Goal: Task Accomplishment & Management: Complete application form

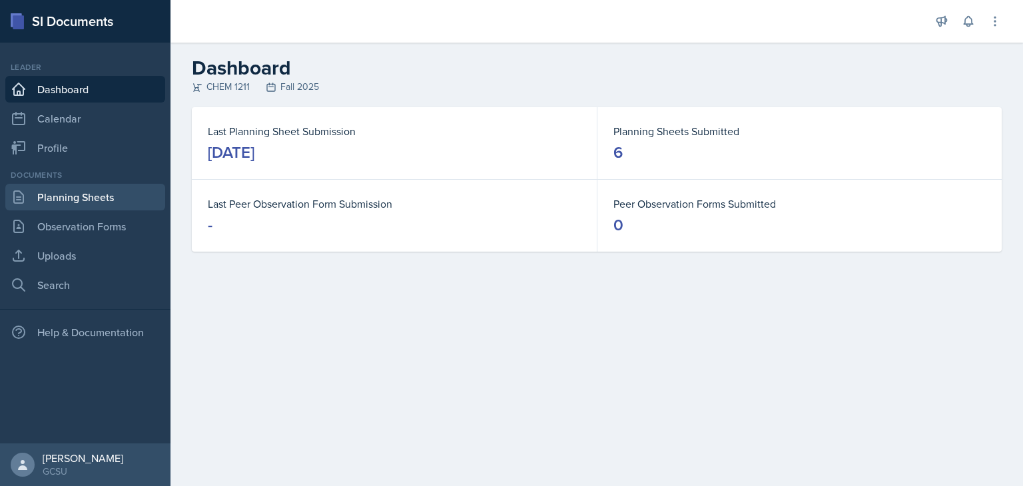
click at [109, 195] on link "Planning Sheets" at bounding box center [85, 197] width 160 height 27
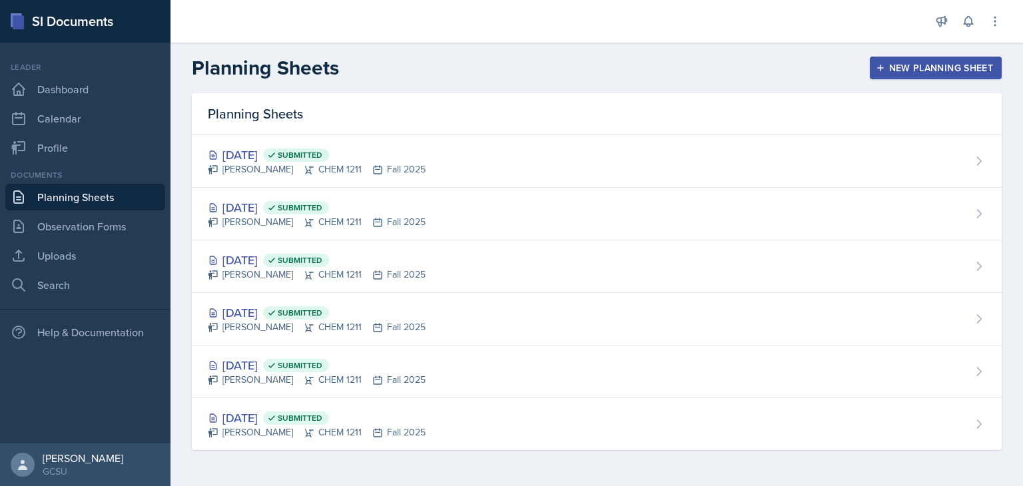
click at [920, 73] on div "New Planning Sheet" at bounding box center [935, 68] width 115 height 11
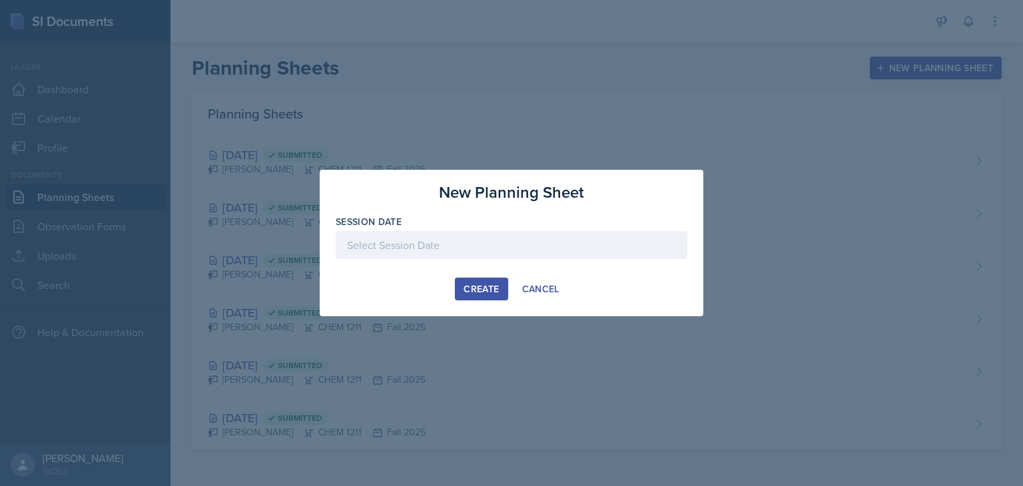
click at [534, 251] on div at bounding box center [512, 245] width 352 height 28
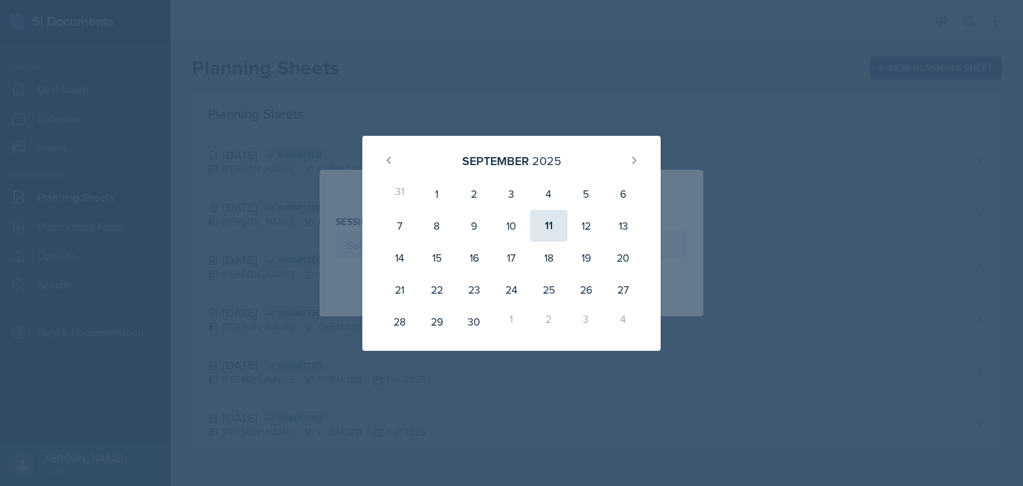
click at [547, 224] on div "11" at bounding box center [548, 226] width 37 height 32
type input "[DATE]"
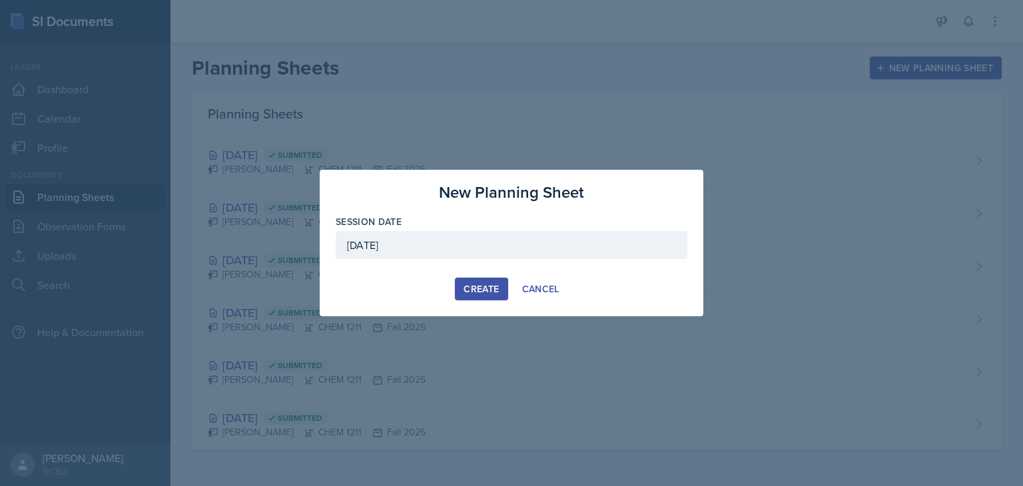
click at [496, 288] on div "Create" at bounding box center [481, 289] width 35 height 11
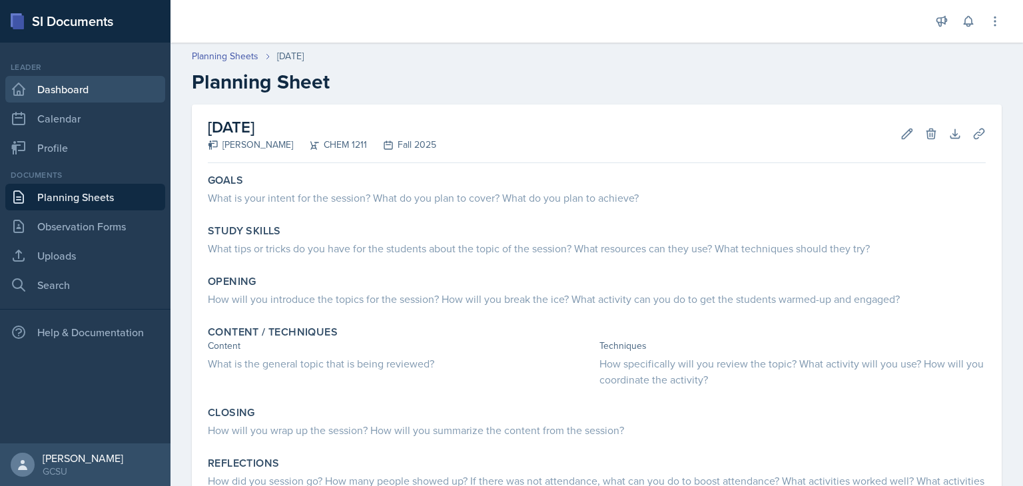
click at [80, 97] on link "Dashboard" at bounding box center [85, 89] width 160 height 27
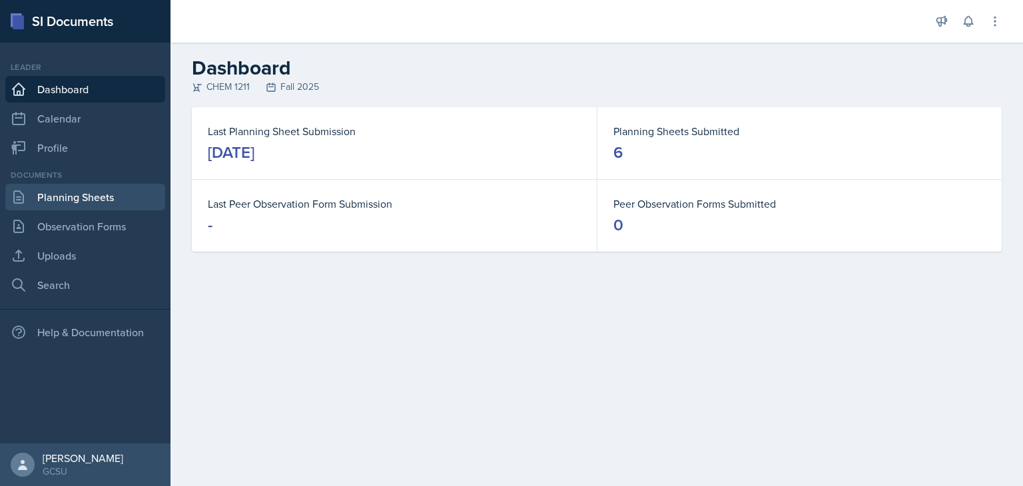
click at [109, 193] on link "Planning Sheets" at bounding box center [85, 197] width 160 height 27
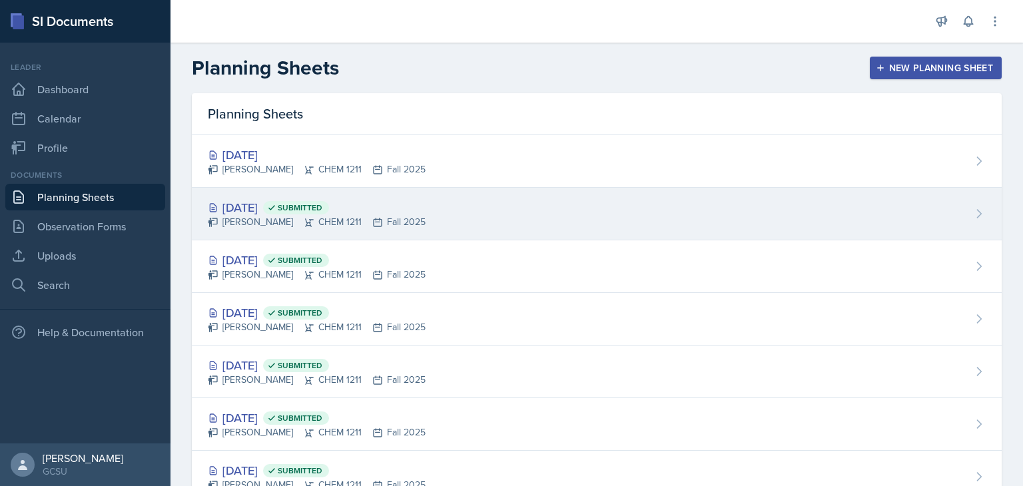
click at [409, 216] on div "Rebecca Deroth CHEM 1211 Fall 2025" at bounding box center [317, 222] width 218 height 14
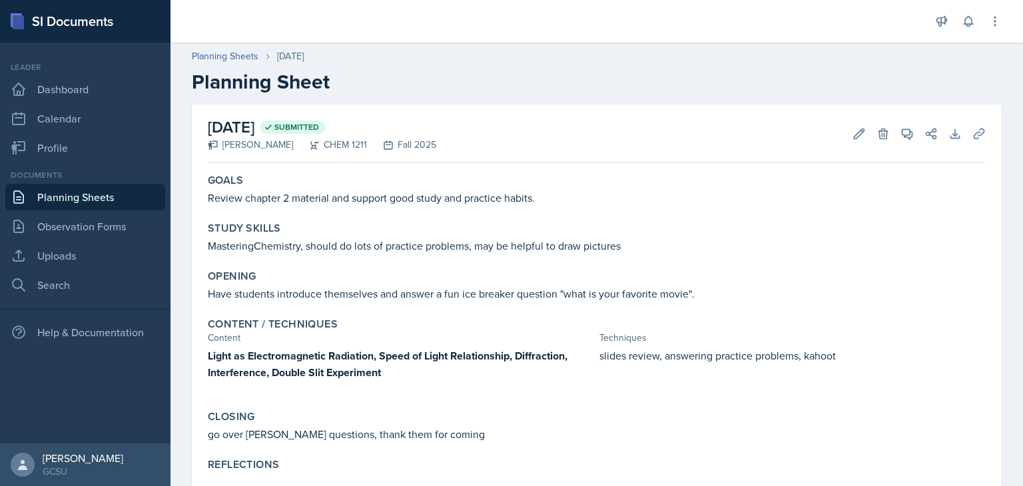
click at [320, 202] on p "Review chapter 2 material and support good study and practice habits." at bounding box center [597, 198] width 778 height 16
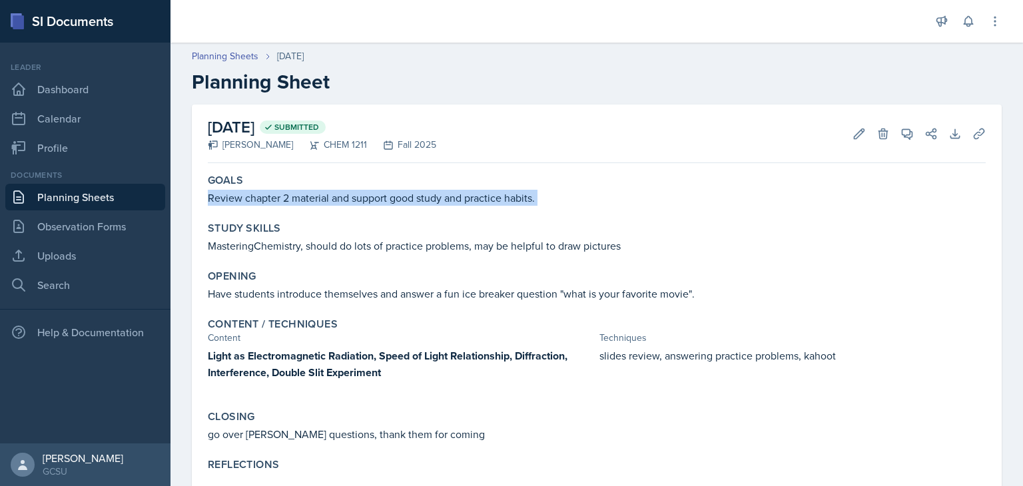
click at [320, 202] on p "Review chapter 2 material and support good study and practice habits." at bounding box center [597, 198] width 778 height 16
copy div "Review chapter 2 material and support good study and practice habits."
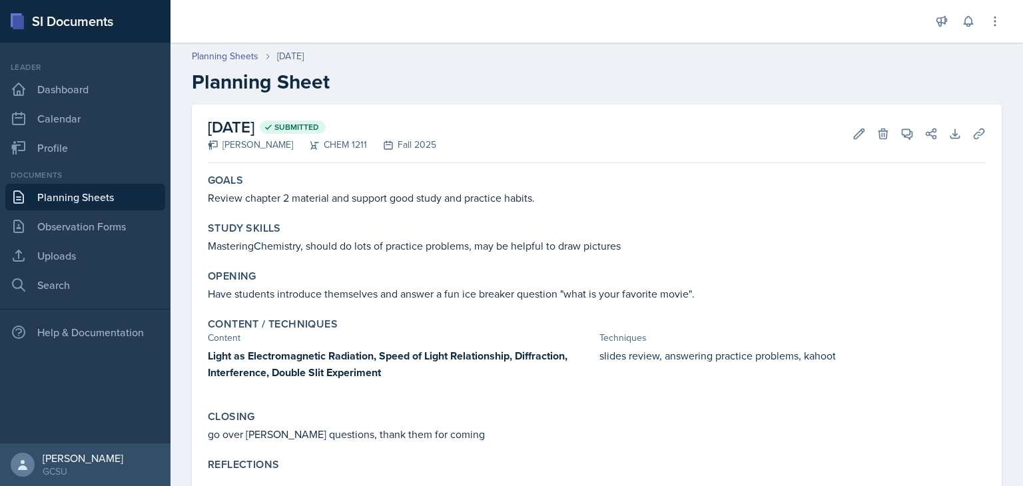
click at [322, 248] on p "MasteringChemistry, should do lots of practice problems, may be helpful to draw…" at bounding box center [597, 246] width 778 height 16
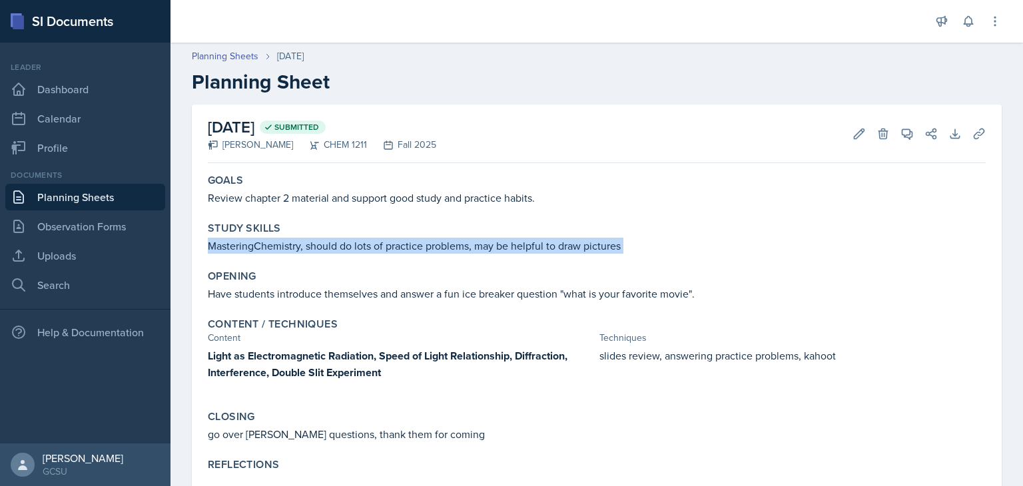
click at [322, 248] on p "MasteringChemistry, should do lots of practice problems, may be helpful to draw…" at bounding box center [597, 246] width 778 height 16
copy div "MasteringChemistry, should do lots of practice problems, may be helpful to draw…"
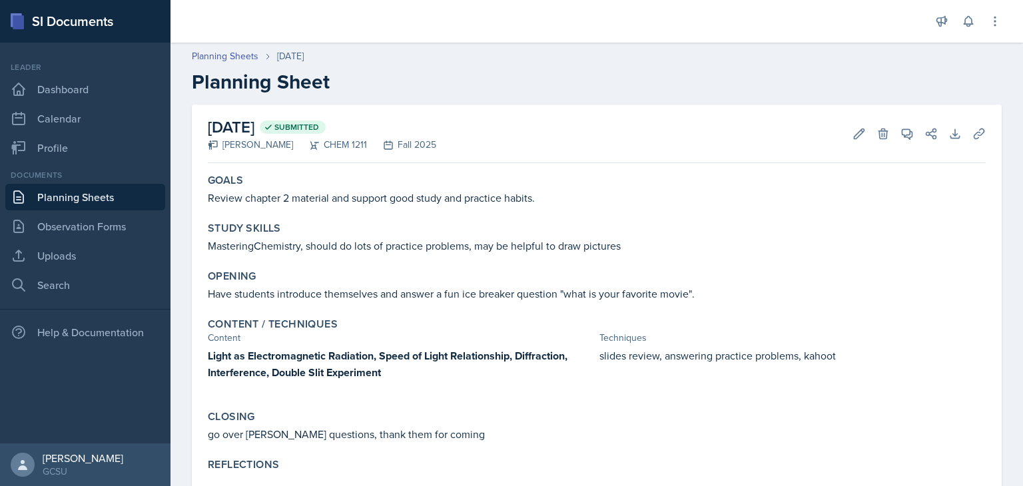
click at [354, 298] on p "Have students introduce themselves and answer a fun ice breaker question "what …" at bounding box center [597, 294] width 778 height 16
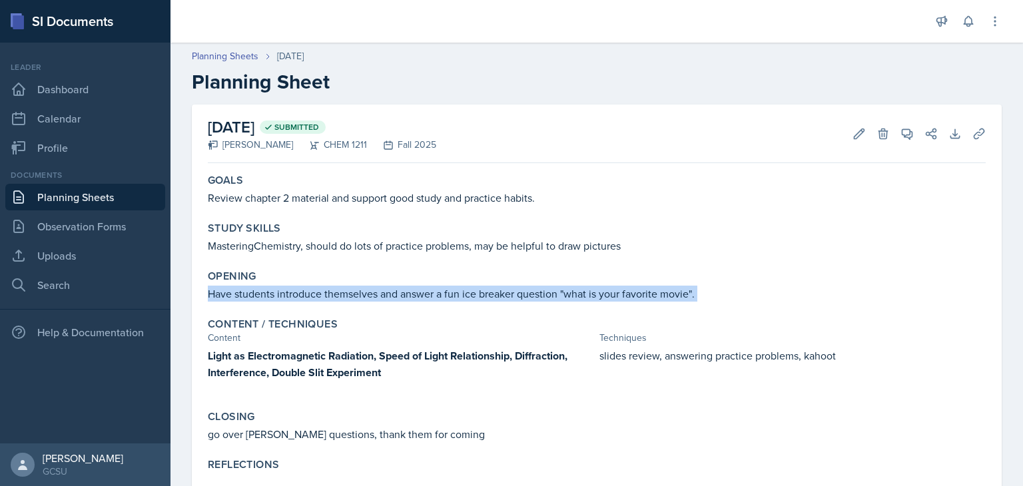
click at [354, 298] on p "Have students introduce themselves and answer a fun ice breaker question "what …" at bounding box center [597, 294] width 778 height 16
copy div "Have students introduce themselves and answer a fun ice breaker question "what …"
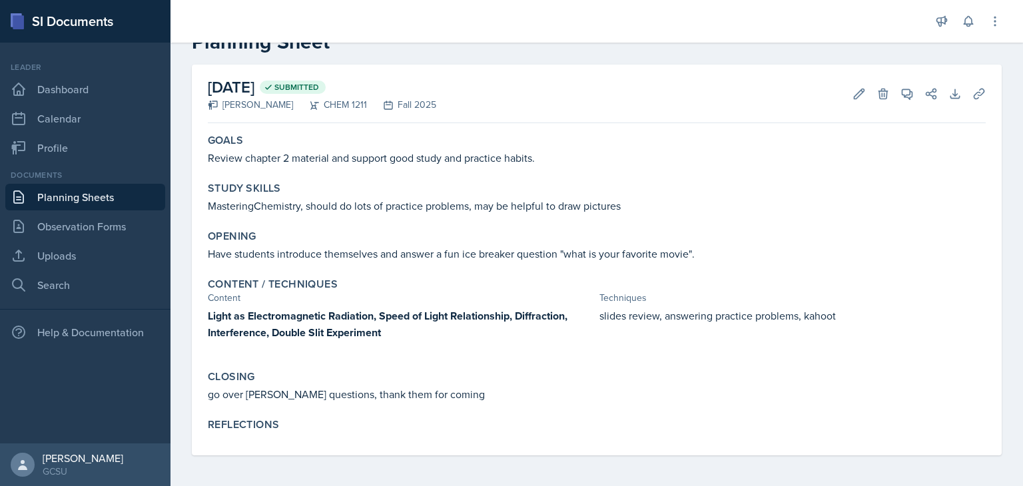
click at [282, 312] on strong "Light as Electromagnetic Radiation, Speed of Light Relationship, Diffraction, I…" at bounding box center [388, 324] width 360 height 32
click at [662, 322] on p "slides review, answering practice problems, kahoot" at bounding box center [792, 316] width 386 height 16
copy div "slides review, answering practice problems, kahoot"
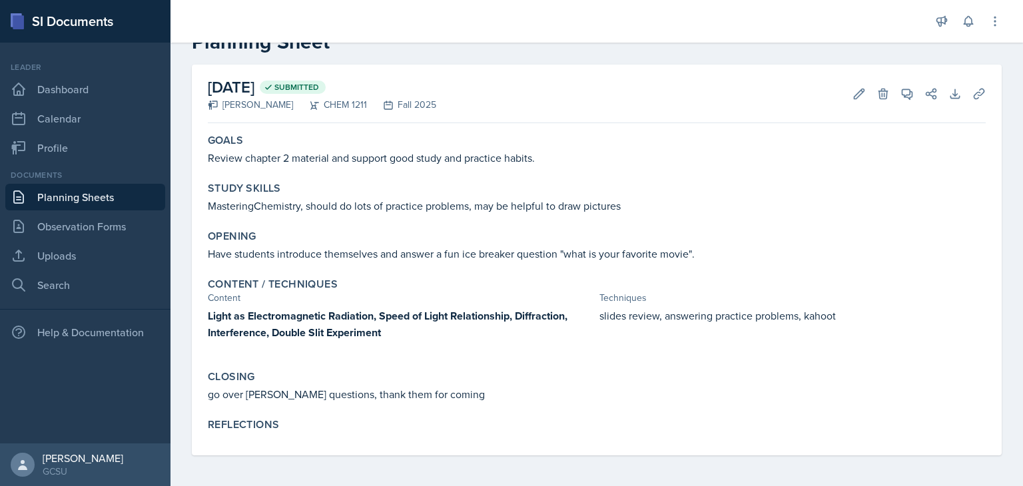
click at [347, 388] on p "go over [PERSON_NAME] questions, thank them for coming" at bounding box center [597, 394] width 778 height 16
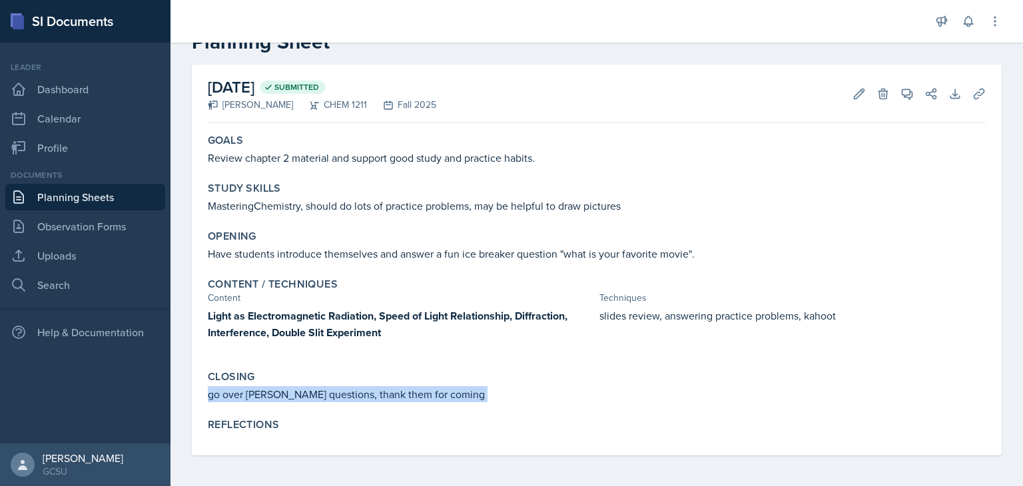
click at [347, 388] on p "go over [PERSON_NAME] questions, thank them for coming" at bounding box center [597, 394] width 778 height 16
copy div "go over [PERSON_NAME] questions, thank them for coming"
click at [847, 86] on button "Edit" at bounding box center [859, 94] width 24 height 24
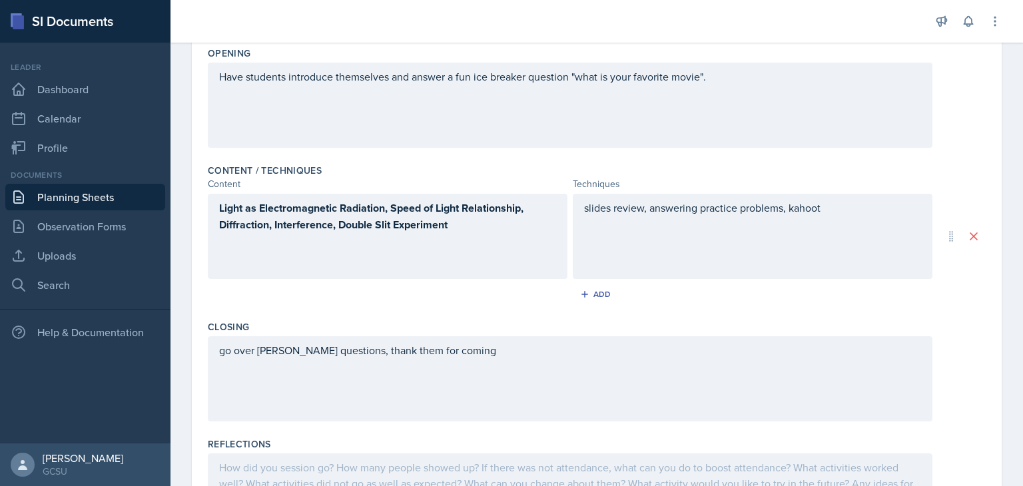
scroll to position [417, 0]
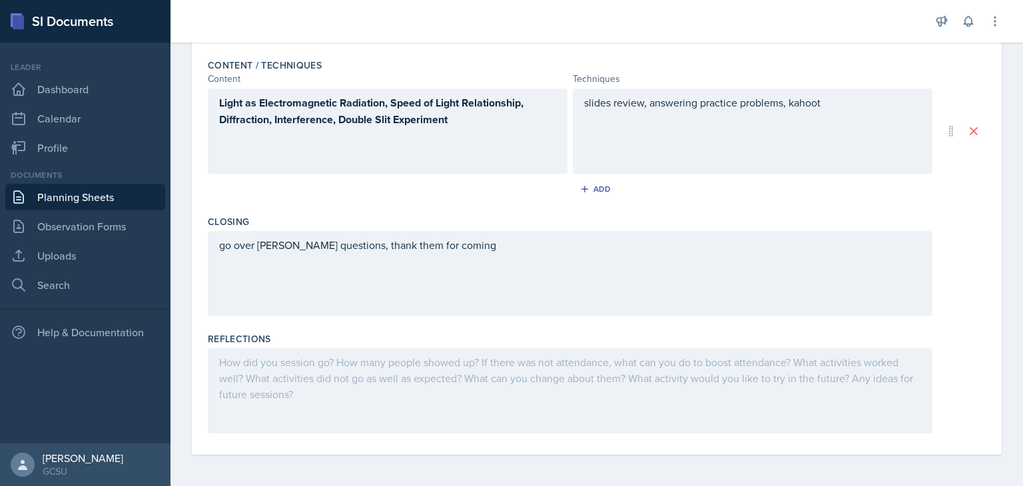
click at [440, 377] on div at bounding box center [570, 390] width 725 height 85
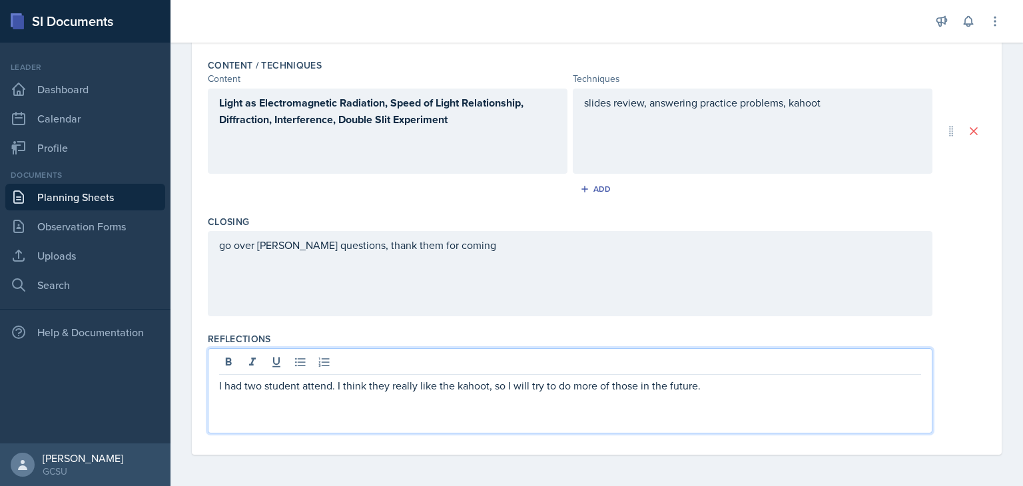
click at [474, 384] on p "I had two student attend. I think they really like the kahoot, so I will try to…" at bounding box center [570, 386] width 702 height 16
click at [298, 382] on p "I had two student attend. I think they really like the kahoot, so I will try to…" at bounding box center [570, 386] width 702 height 16
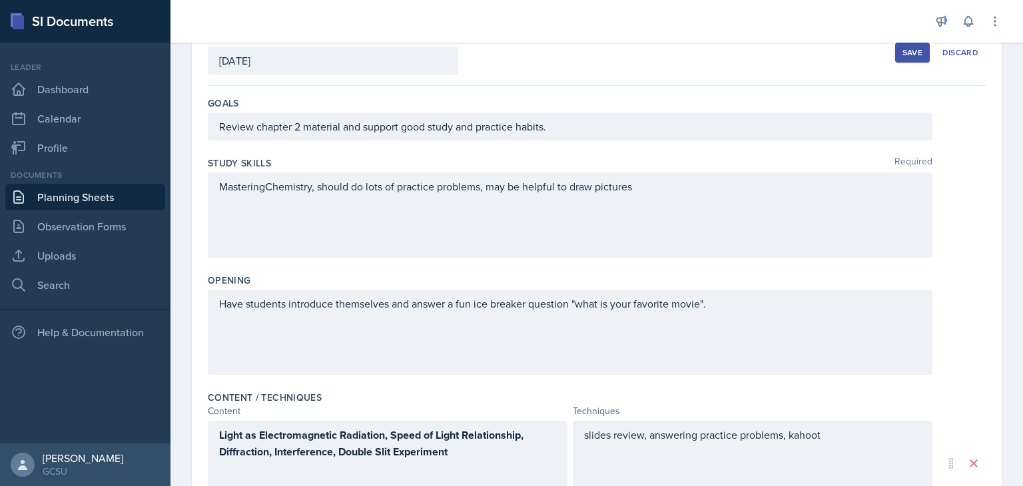
scroll to position [0, 0]
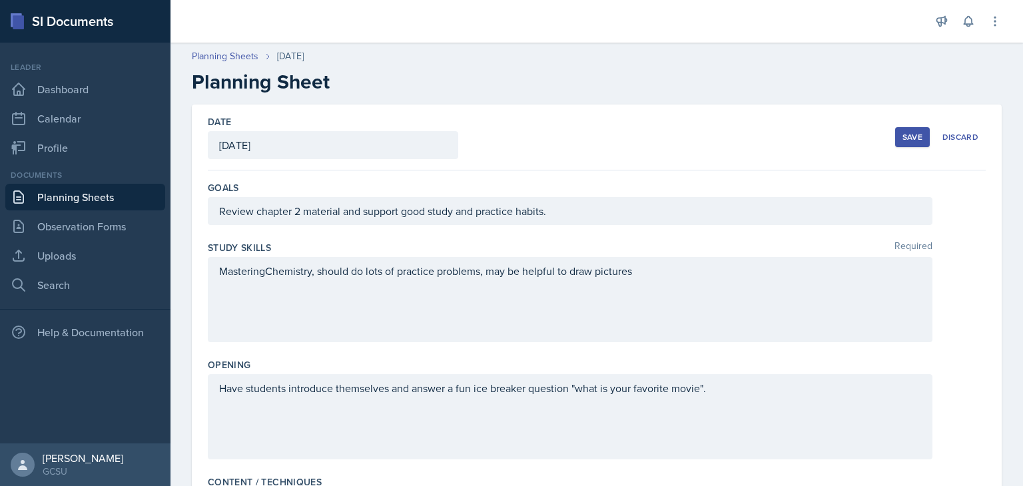
click at [898, 131] on button "Save" at bounding box center [912, 137] width 35 height 20
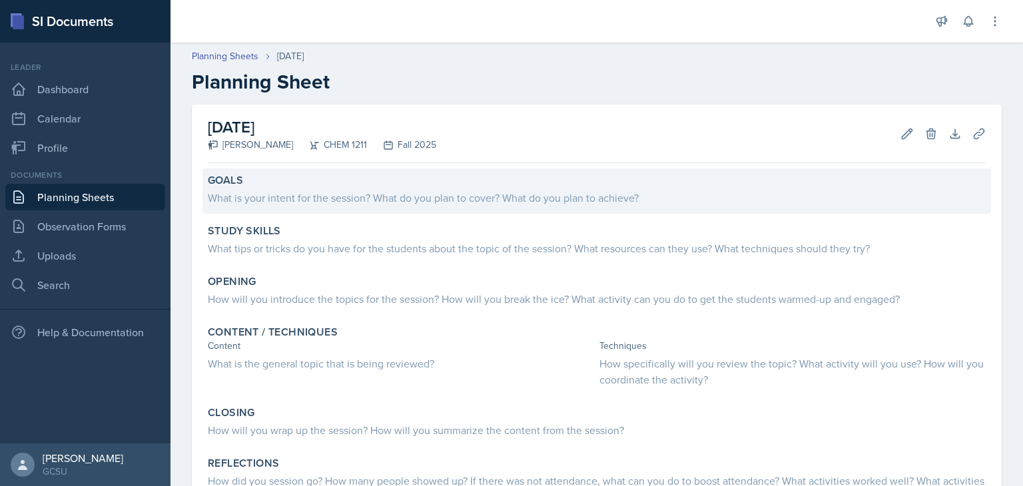
click at [298, 207] on div "Goals What is your intent for the session? What do you plan to cover? What do y…" at bounding box center [596, 190] width 789 height 45
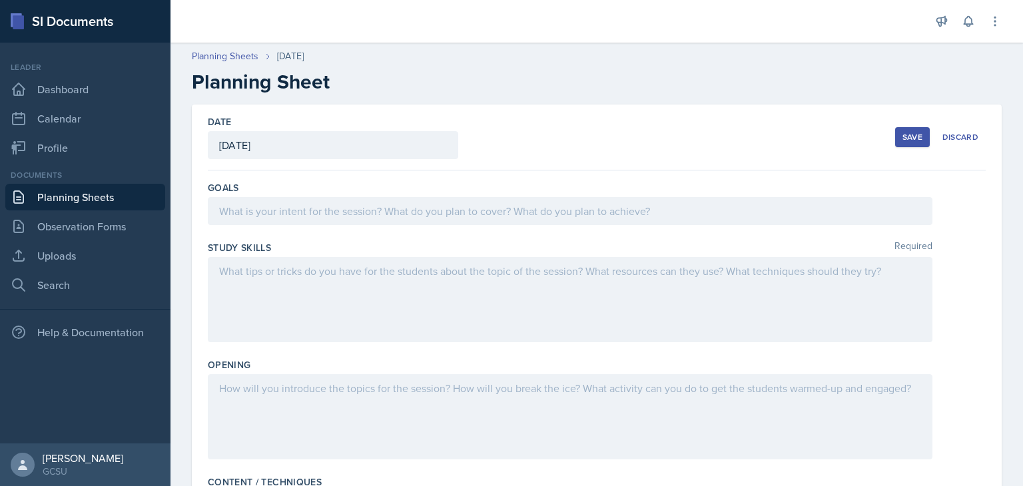
click at [298, 207] on div at bounding box center [570, 211] width 725 height 28
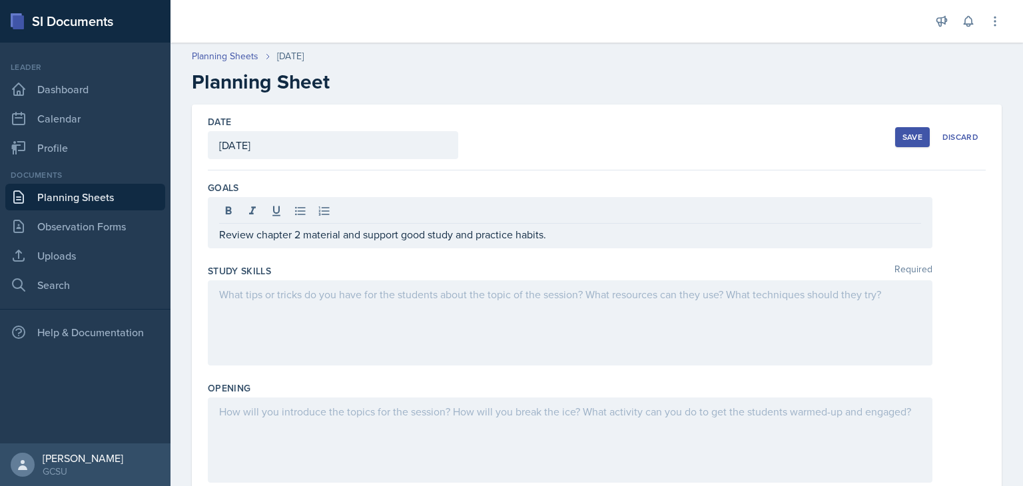
click at [330, 312] on div at bounding box center [570, 322] width 725 height 85
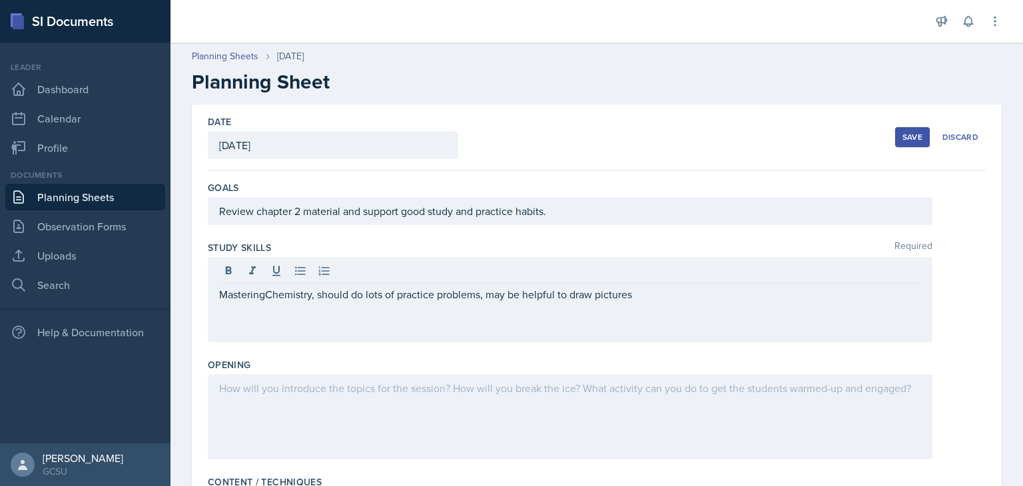
click at [368, 406] on div at bounding box center [570, 416] width 725 height 85
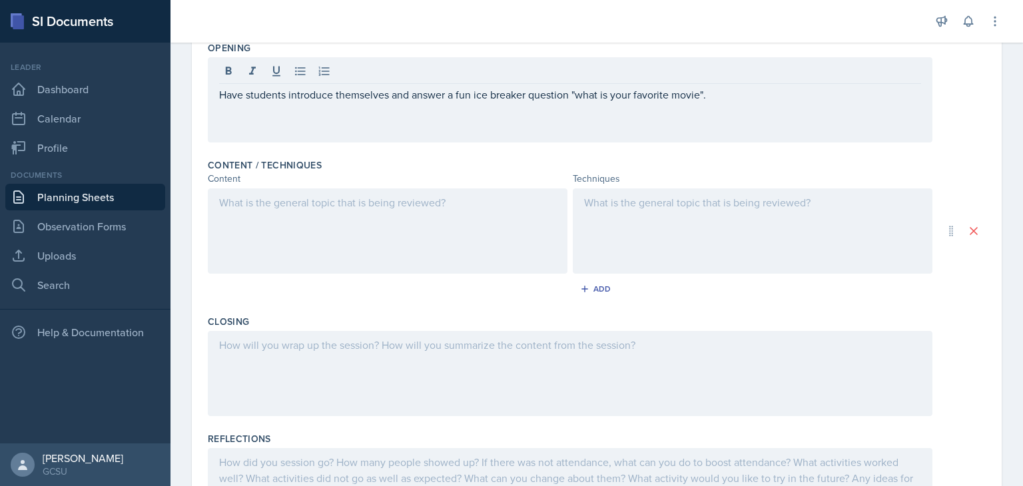
click at [385, 232] on div at bounding box center [388, 230] width 360 height 85
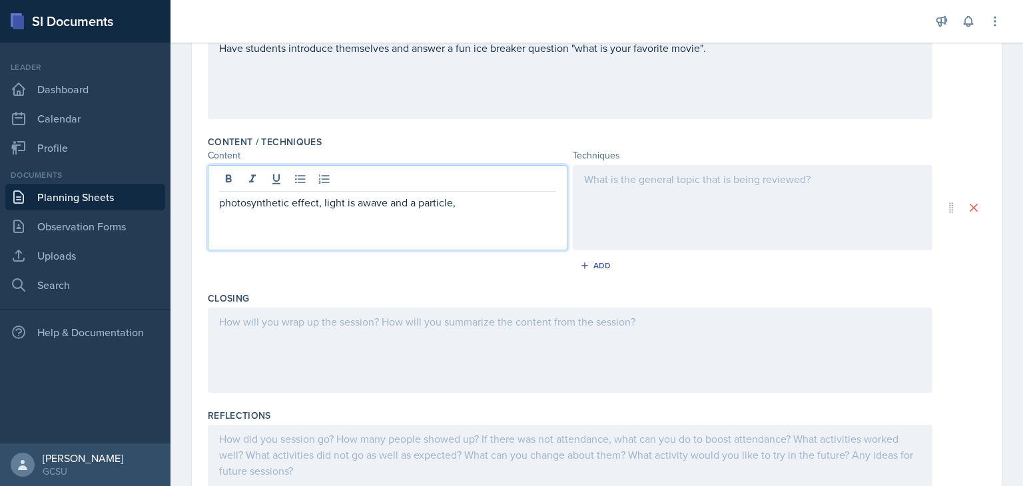
click at [362, 198] on p "photosynthetic effect, light is awave and a particle," at bounding box center [387, 202] width 337 height 16
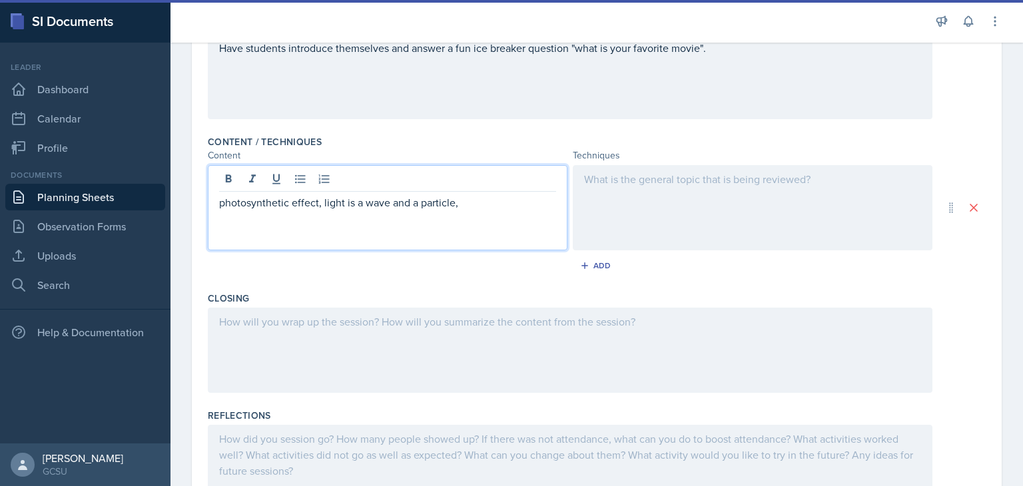
click at [522, 198] on p "photosynthetic effect, light is a wave and a particle," at bounding box center [387, 202] width 337 height 16
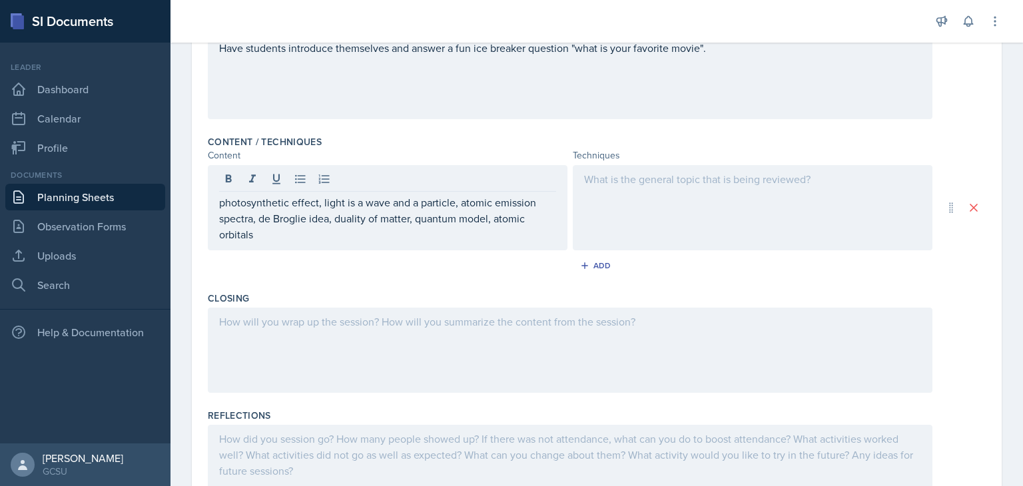
click at [603, 188] on div at bounding box center [753, 207] width 360 height 85
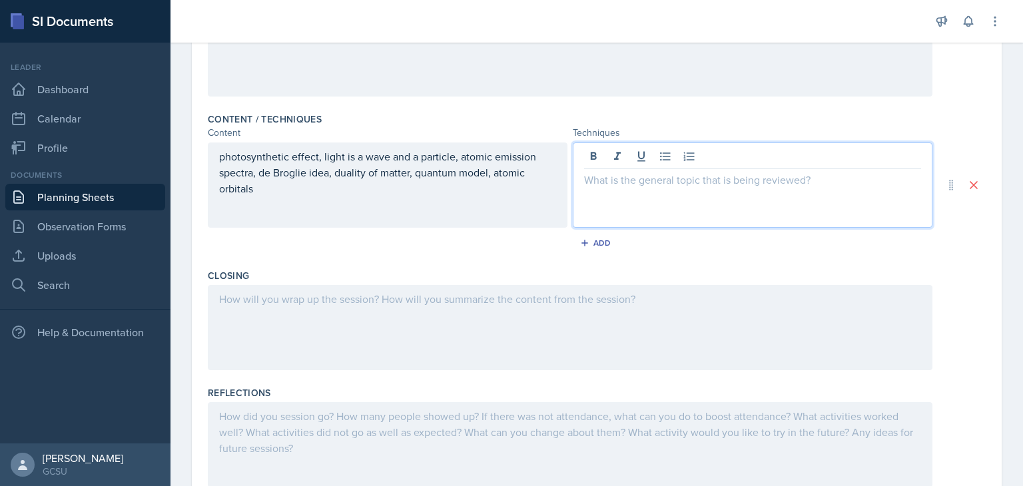
paste div
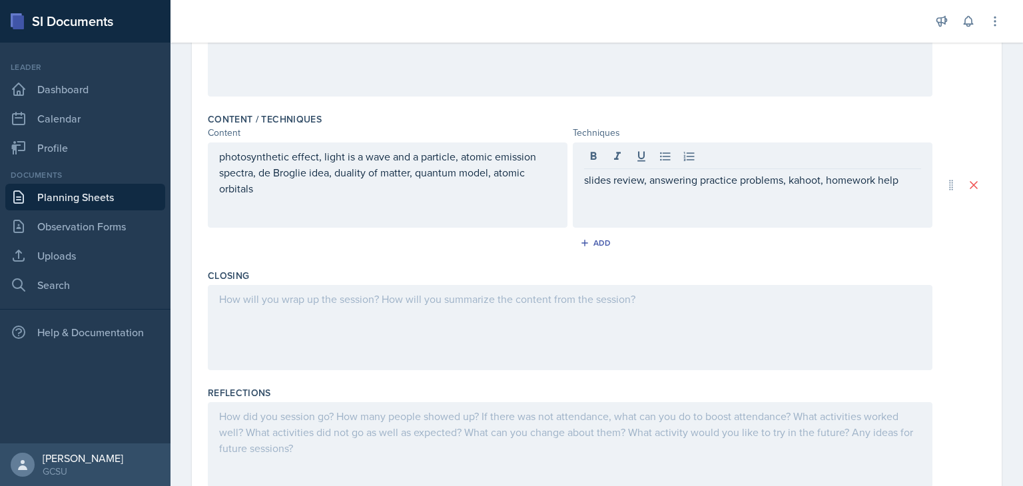
click at [321, 366] on div at bounding box center [570, 327] width 725 height 85
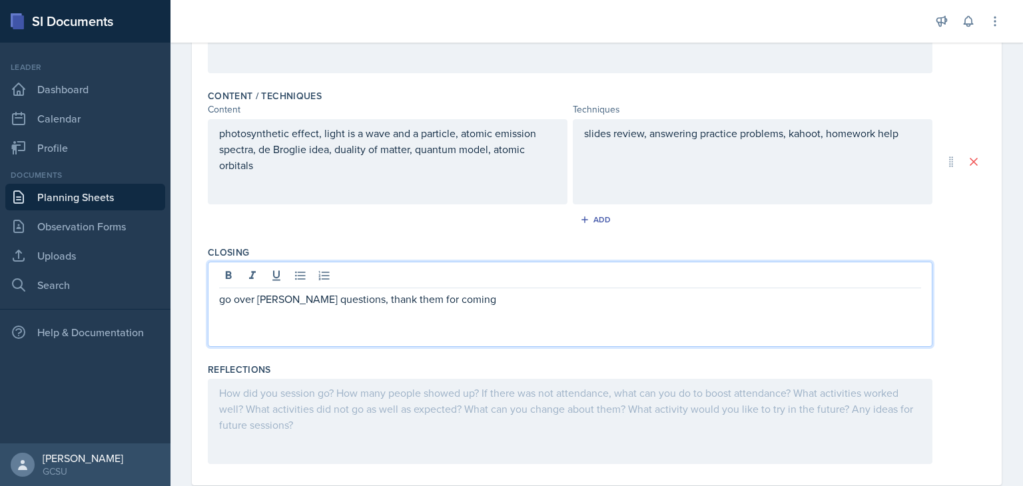
scroll to position [417, 0]
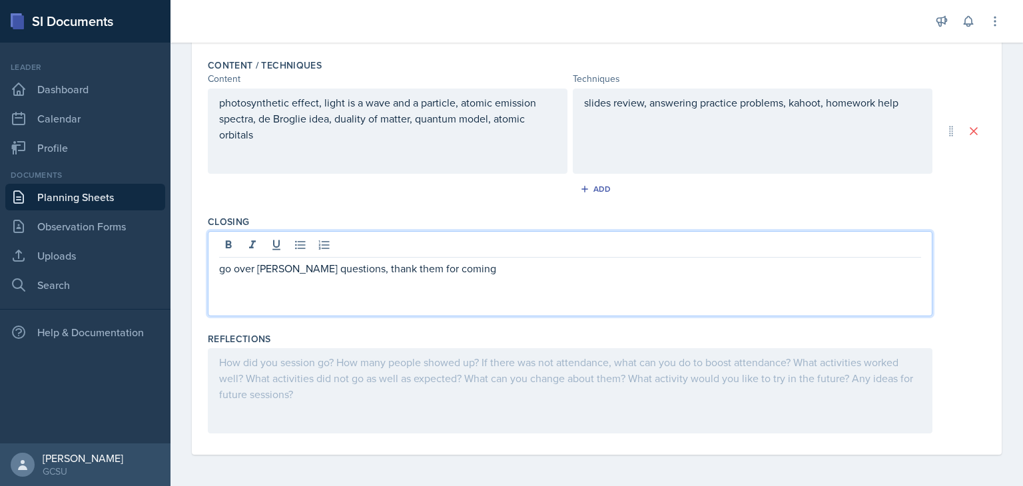
click at [308, 404] on div at bounding box center [570, 390] width 725 height 85
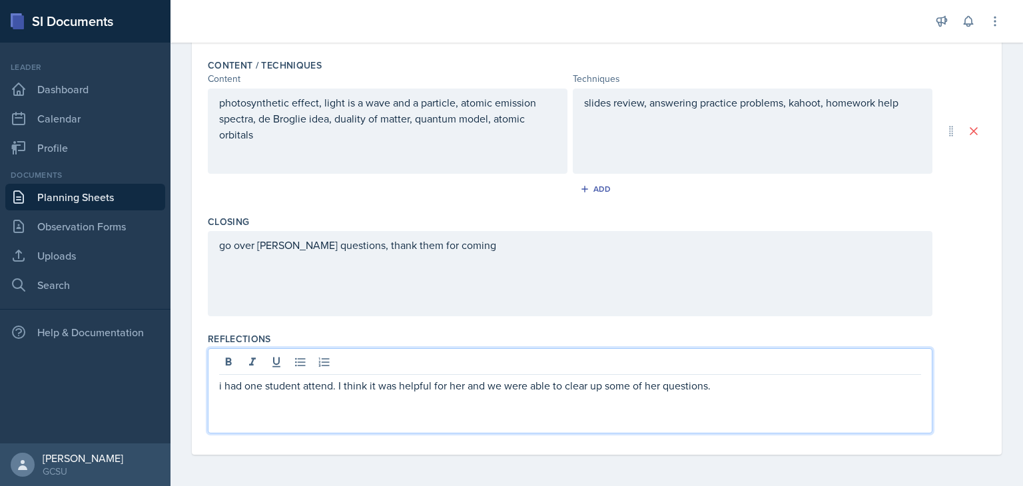
click at [222, 383] on p "i had one student attend. I think it was helpful for her and we were able to cl…" at bounding box center [570, 386] width 702 height 16
click at [746, 403] on div "I had one student attend. I think it was helpful for her and we were able to cl…" at bounding box center [570, 390] width 725 height 85
click at [746, 384] on p "I had one student attend. I think it was helpful for her and we were able to cl…" at bounding box center [570, 386] width 702 height 16
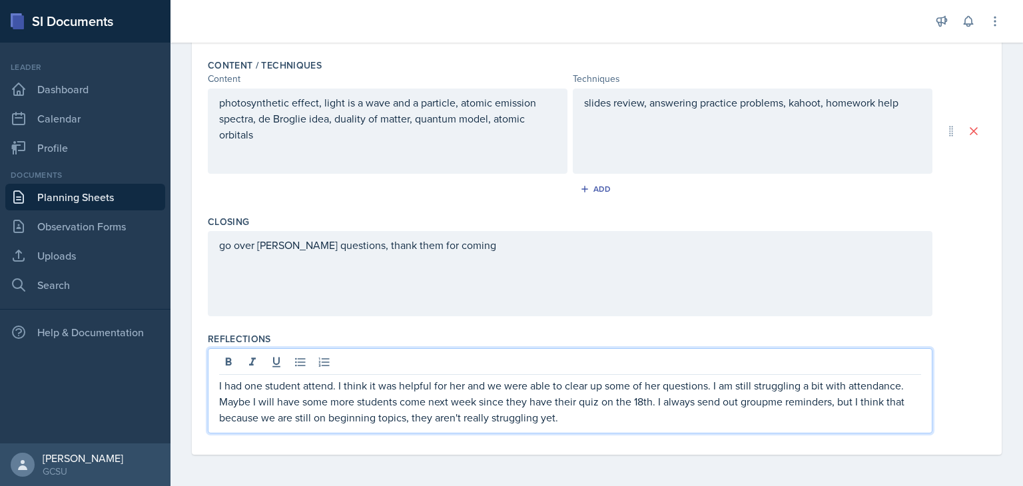
click at [773, 402] on p "I had one student attend. I think it was helpful for her and we were able to cl…" at bounding box center [570, 402] width 702 height 48
click at [621, 422] on p "I had one student attend. I think it was helpful for her and we were able to cl…" at bounding box center [570, 402] width 702 height 48
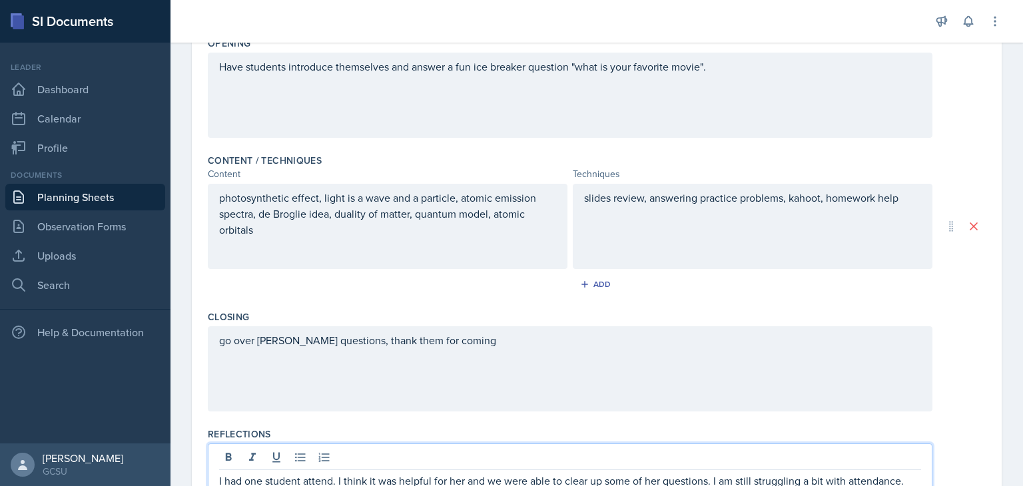
scroll to position [0, 0]
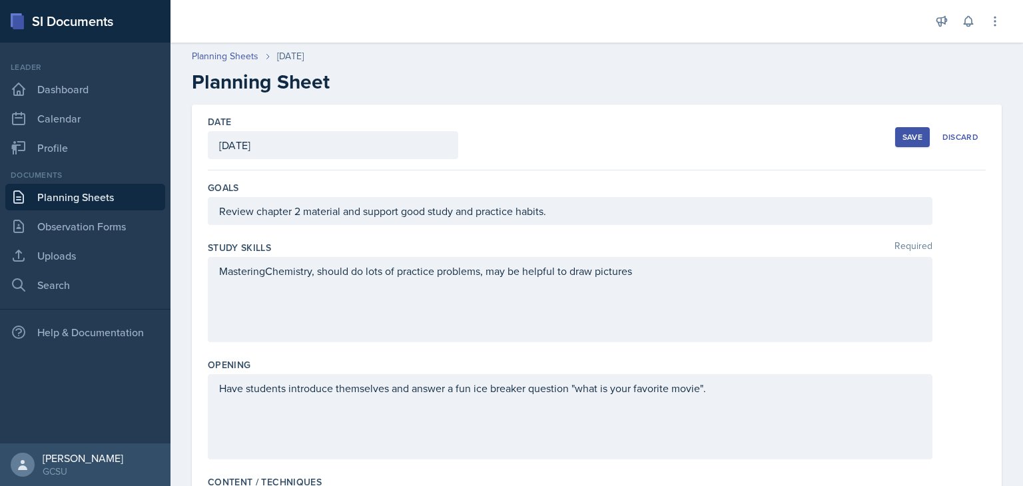
click at [902, 130] on button "Save" at bounding box center [912, 137] width 35 height 20
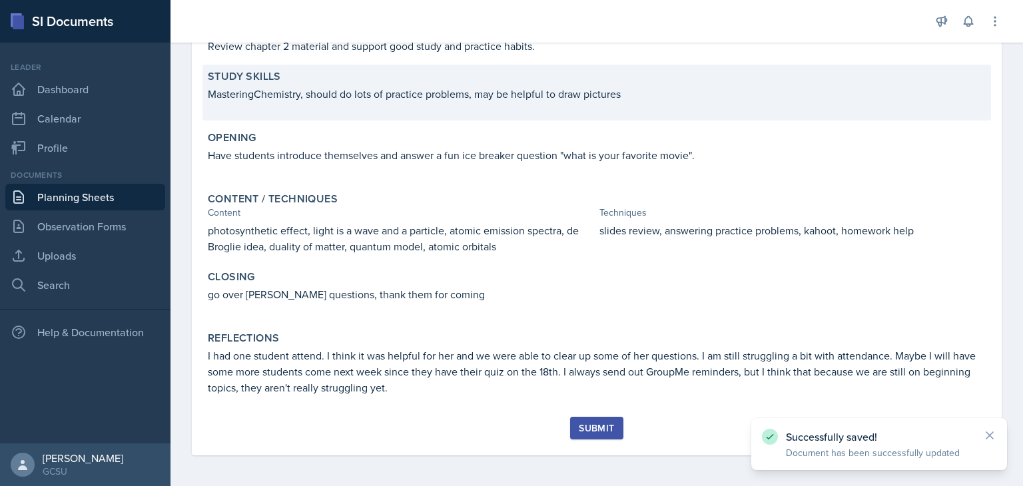
scroll to position [153, 0]
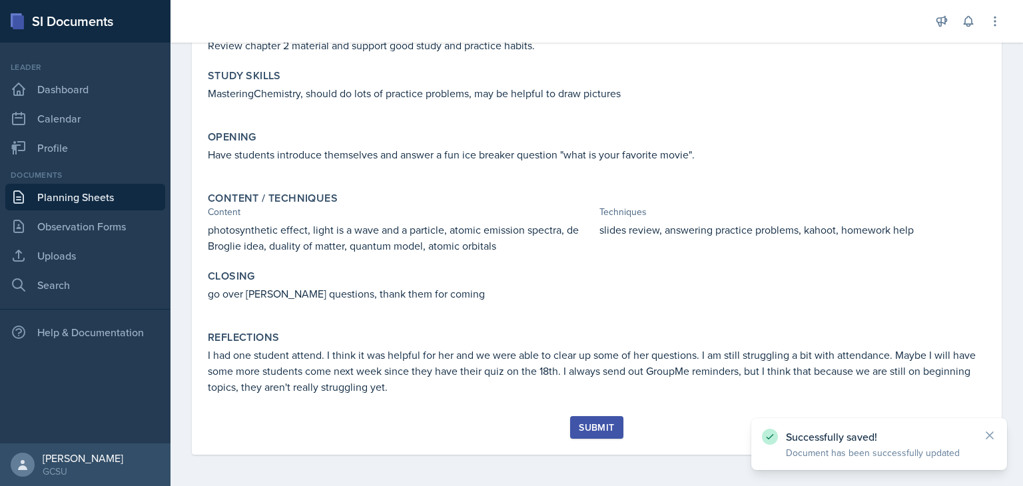
click at [602, 419] on button "Submit" at bounding box center [596, 427] width 53 height 23
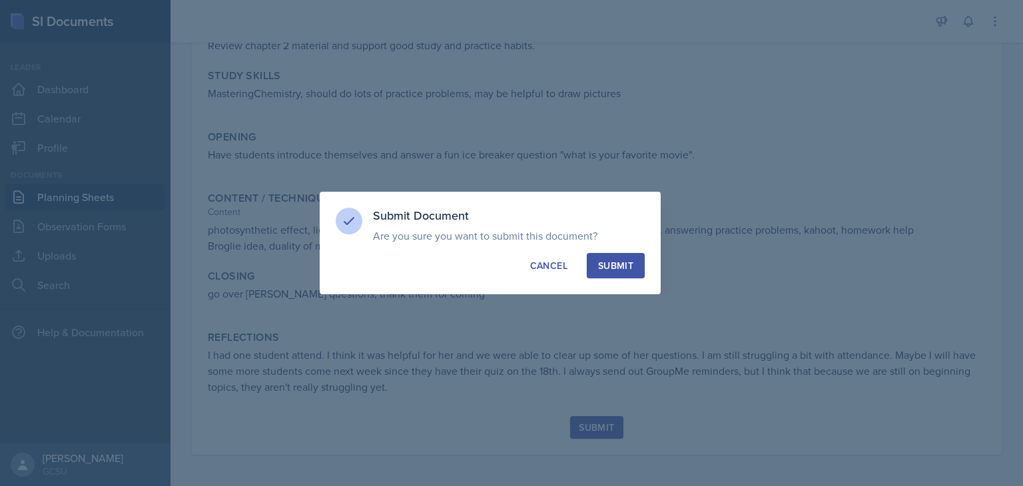
click at [625, 266] on div "Submit" at bounding box center [615, 265] width 35 height 13
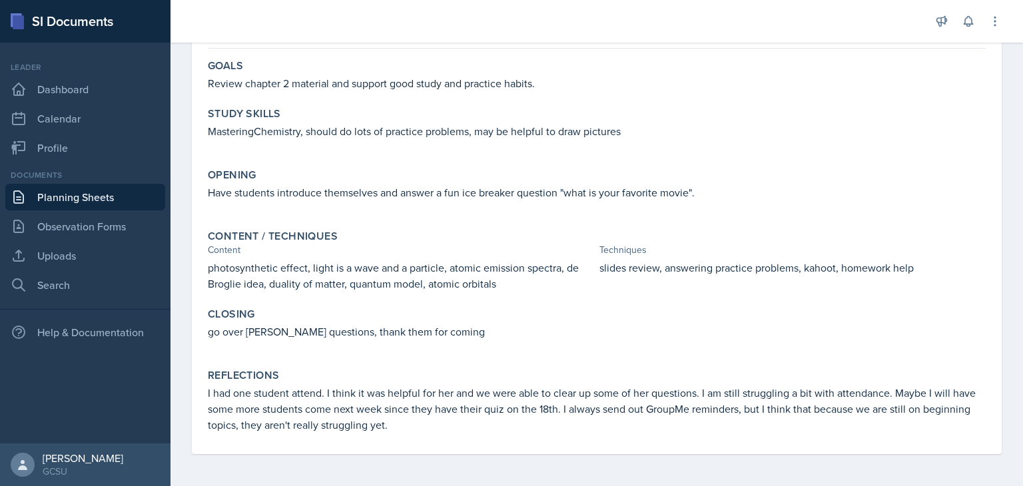
scroll to position [115, 0]
